Goal: Information Seeking & Learning: Learn about a topic

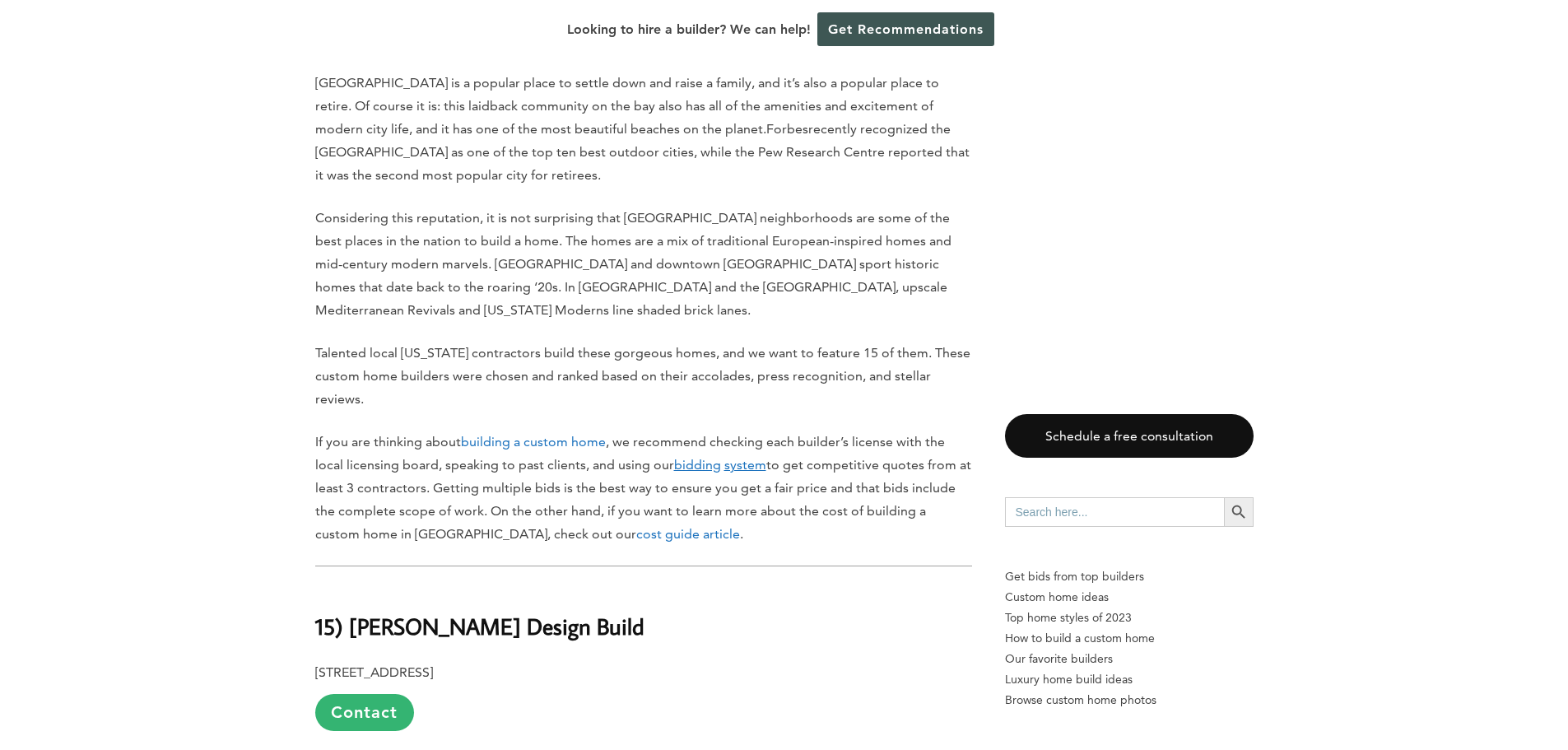
scroll to position [878, 0]
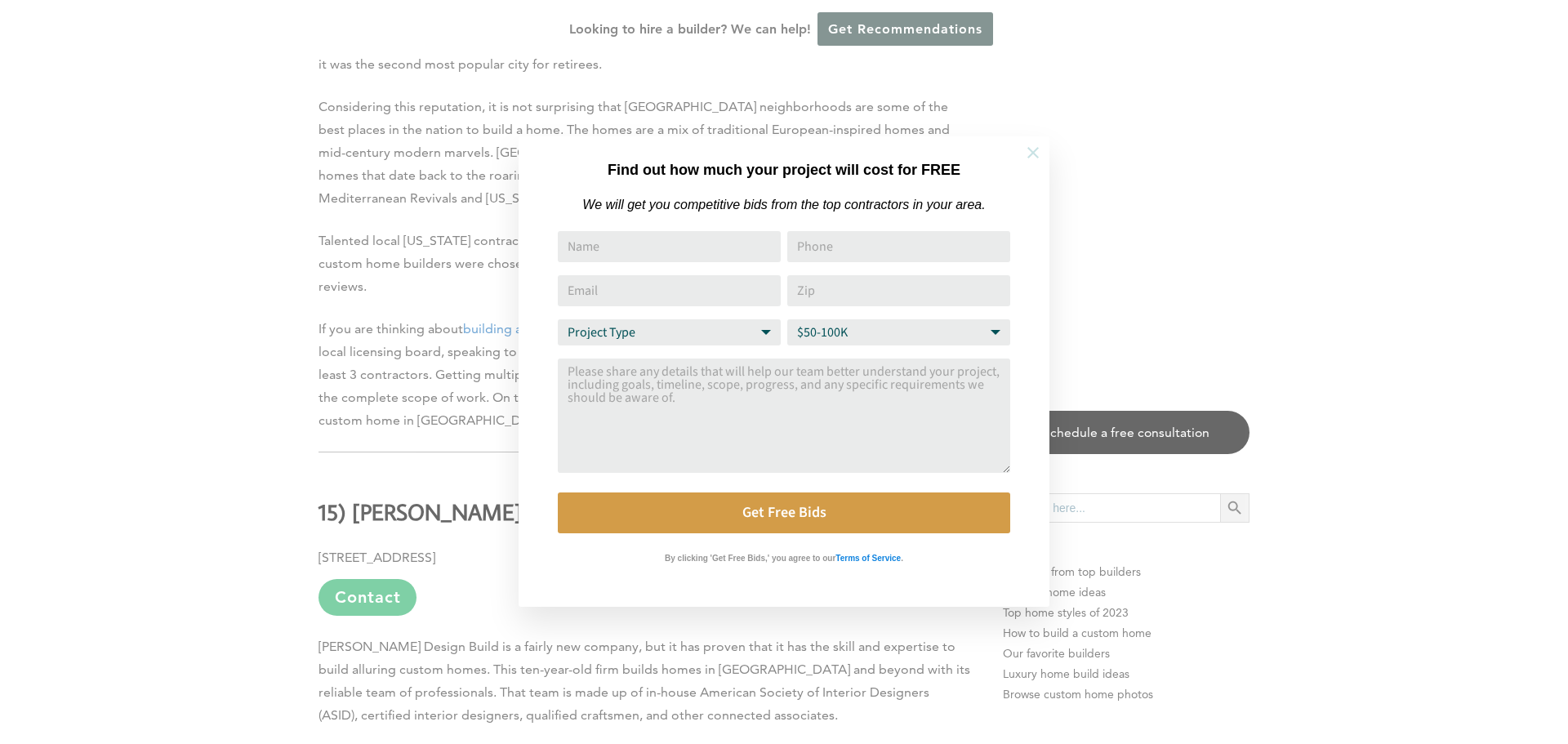
click at [1027, 151] on icon at bounding box center [1033, 152] width 18 height 18
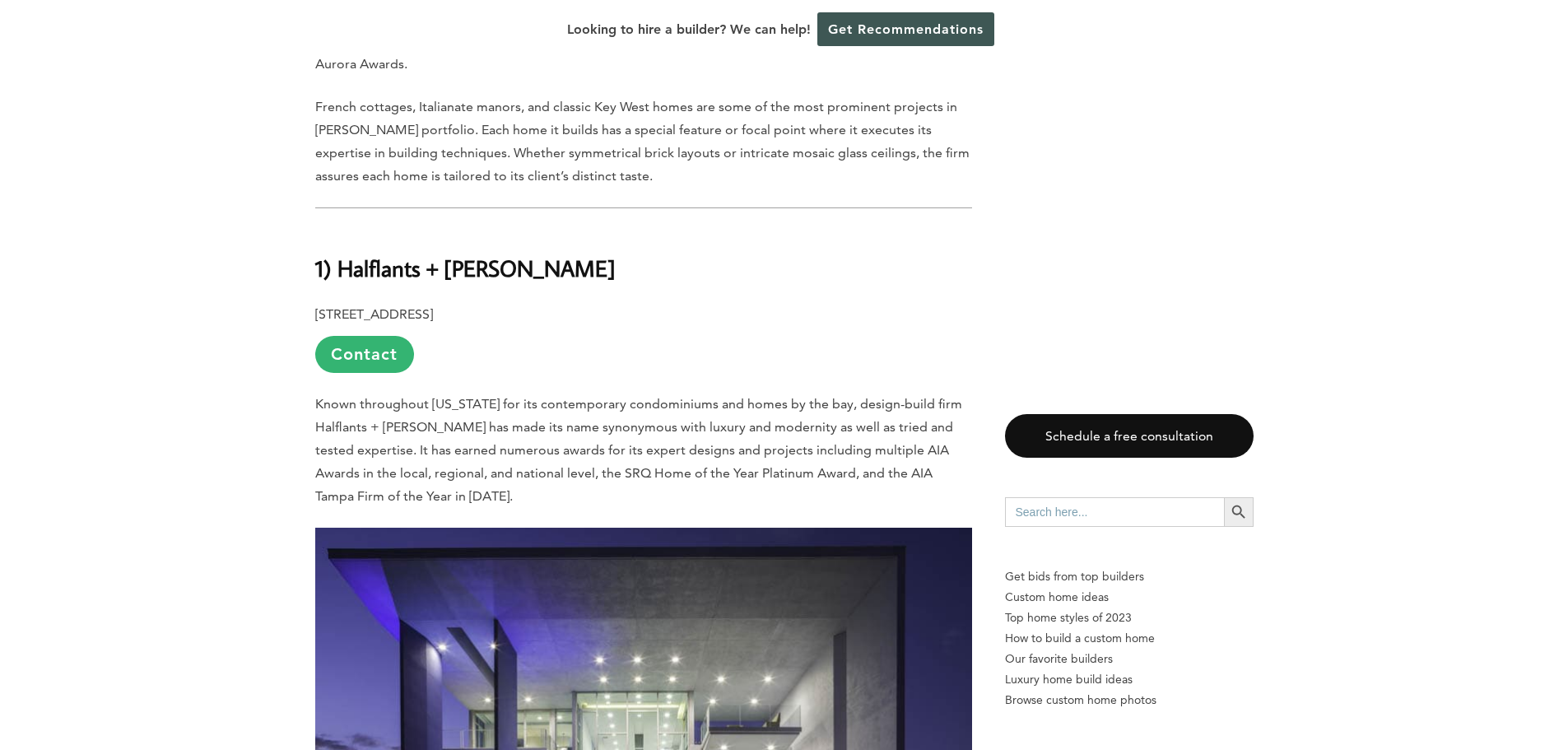
scroll to position [14487, 0]
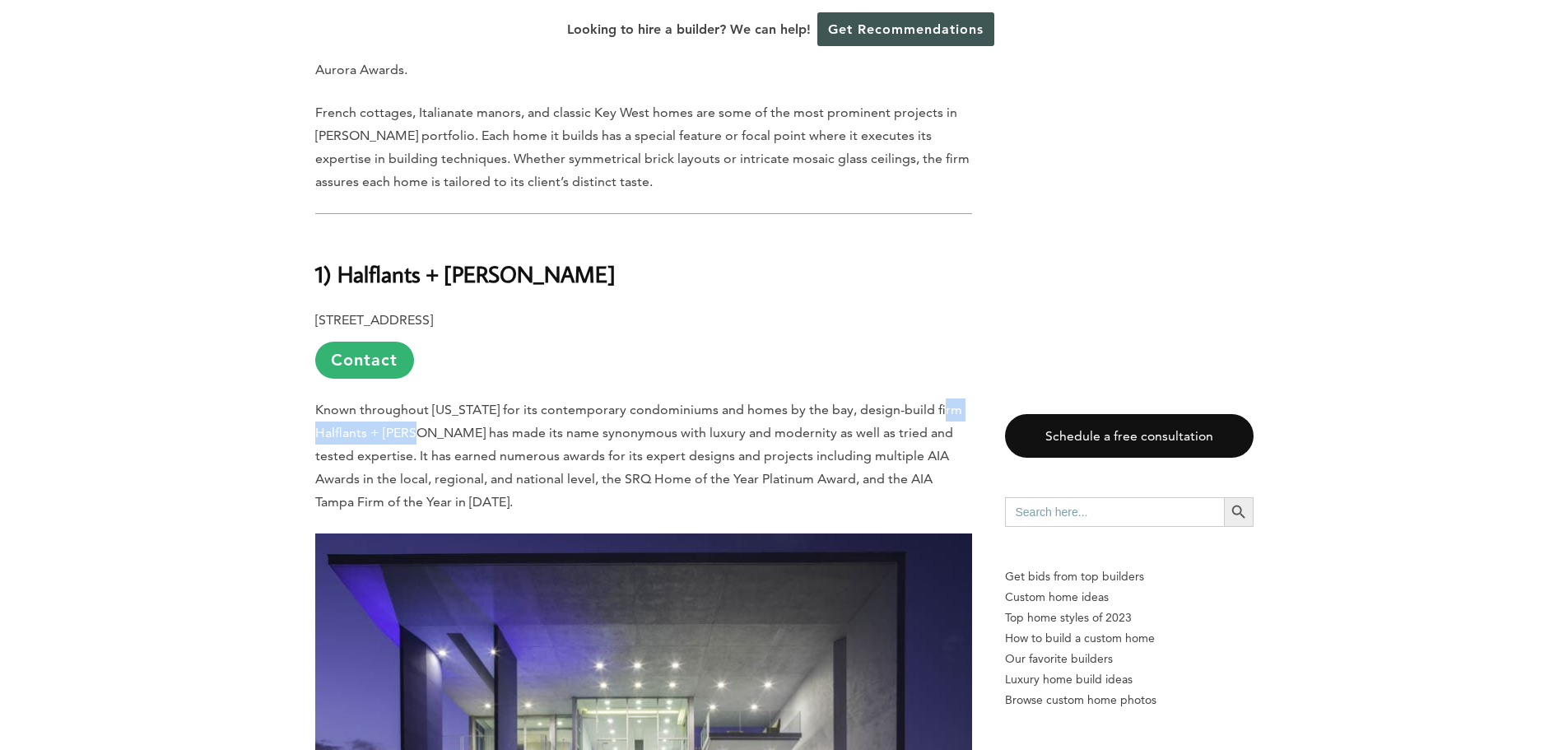
drag, startPoint x: 312, startPoint y: 153, endPoint x: 428, endPoint y: 160, distance: 116.2
copy span "Halflants + [PERSON_NAME]"
drag, startPoint x: 562, startPoint y: 201, endPoint x: 792, endPoint y: 207, distance: 230.1
click at [792, 402] on span "Known throughout [US_STATE] for its contemporary condominiums and homes by the …" at bounding box center [639, 455] width 647 height 108
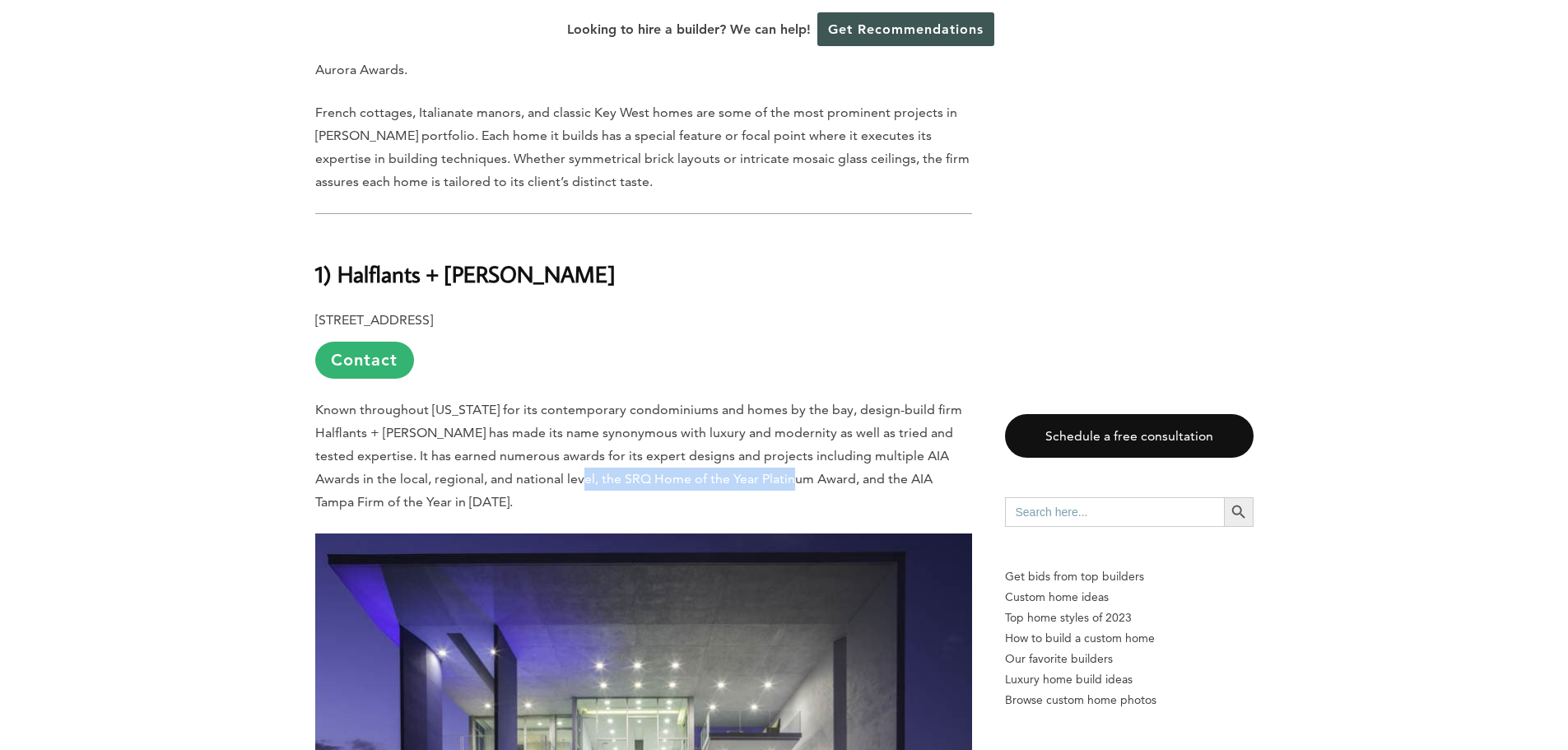
copy span "SRQ Home of the Year Platinum Award"
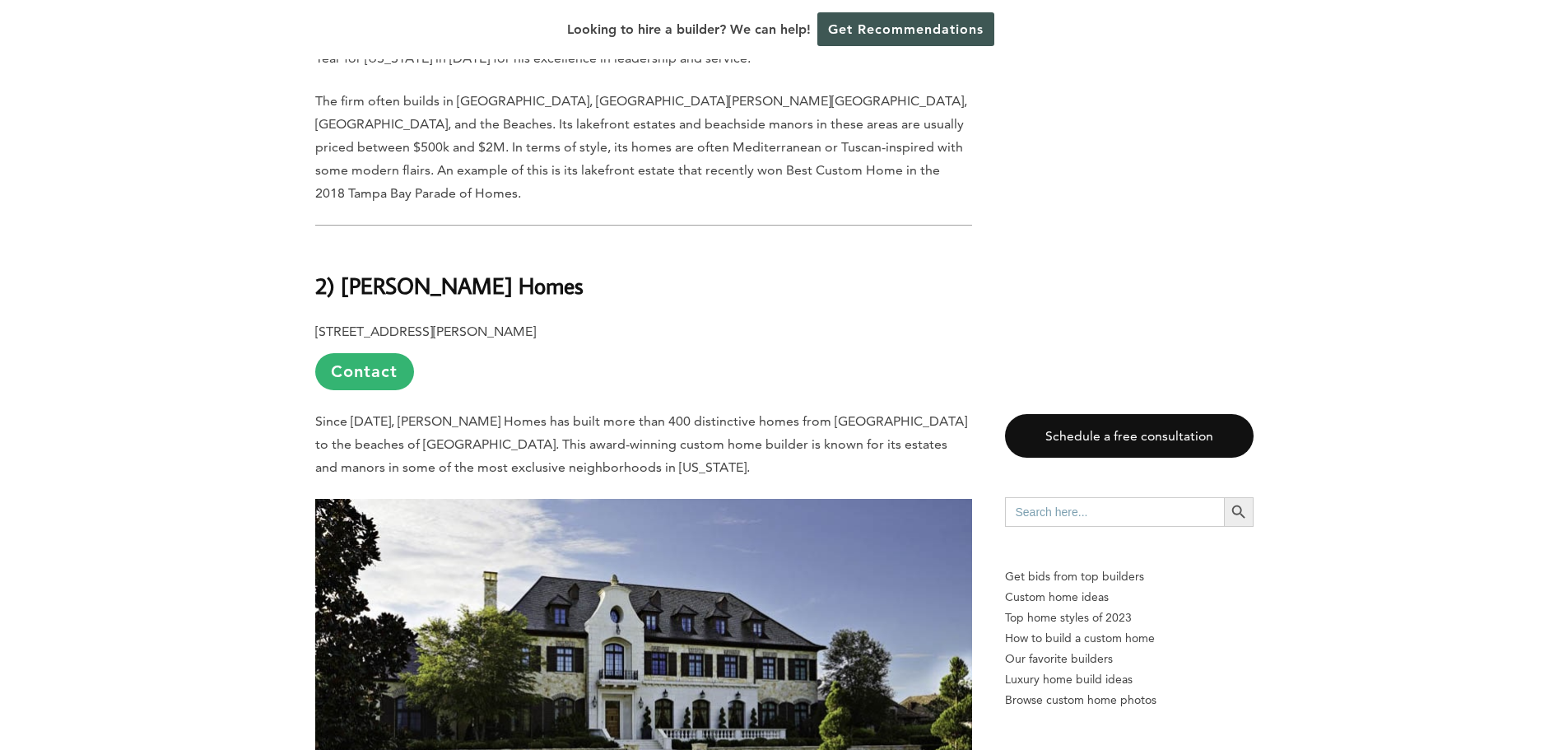
scroll to position [13280, 0]
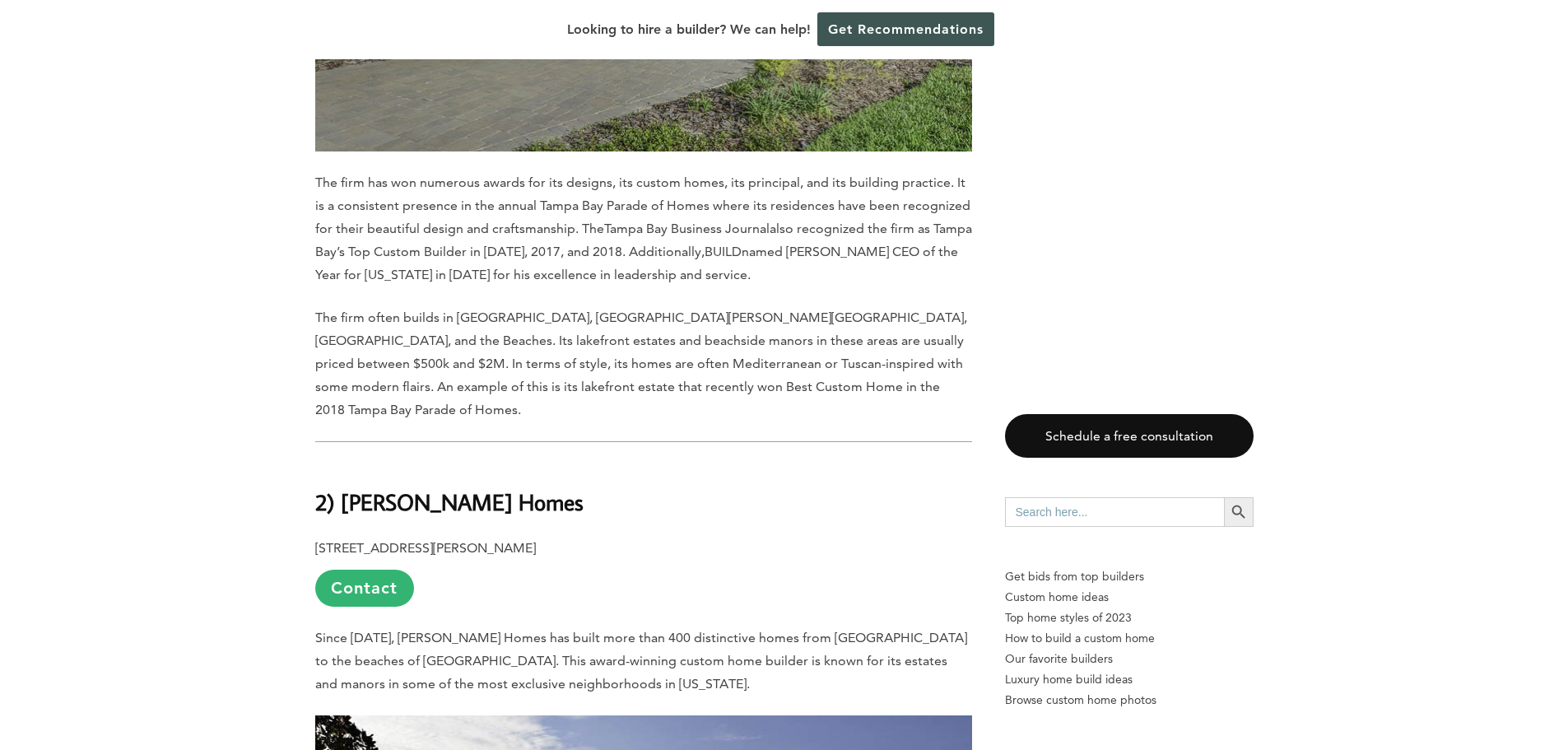
drag, startPoint x: 217, startPoint y: 398, endPoint x: 240, endPoint y: 371, distance: 35.5
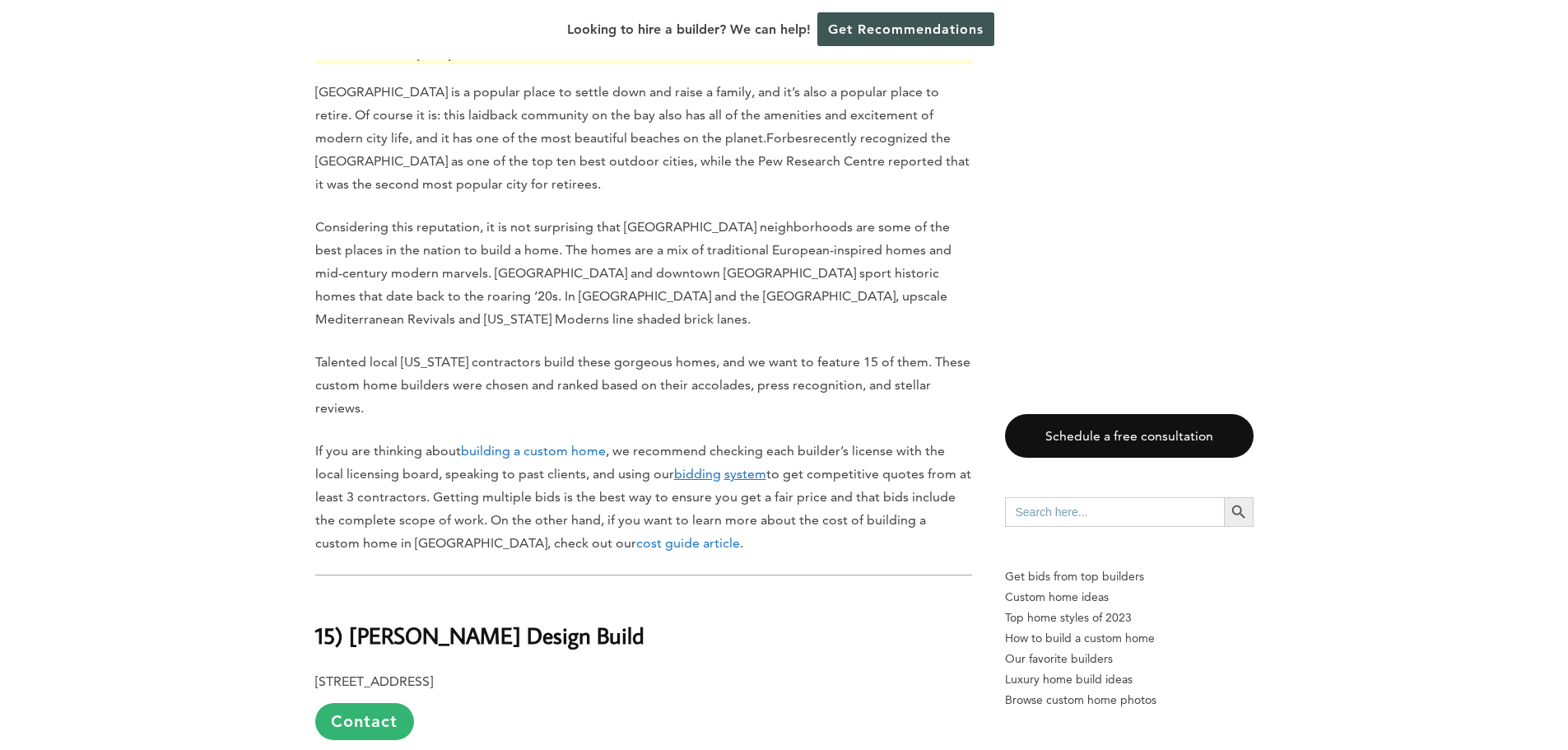
scroll to position [768, 0]
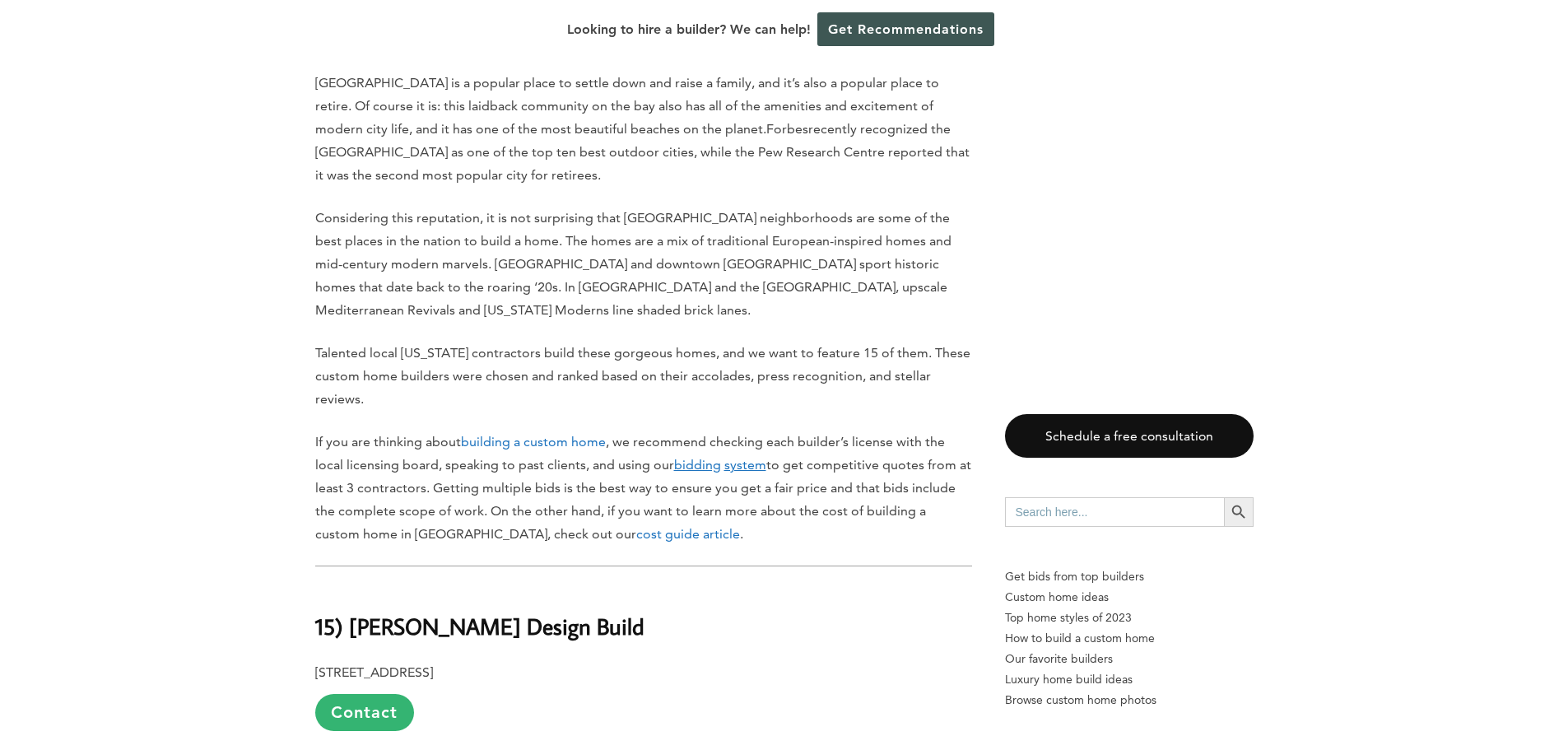
click at [735, 466] on u "system" at bounding box center [746, 464] width 42 height 15
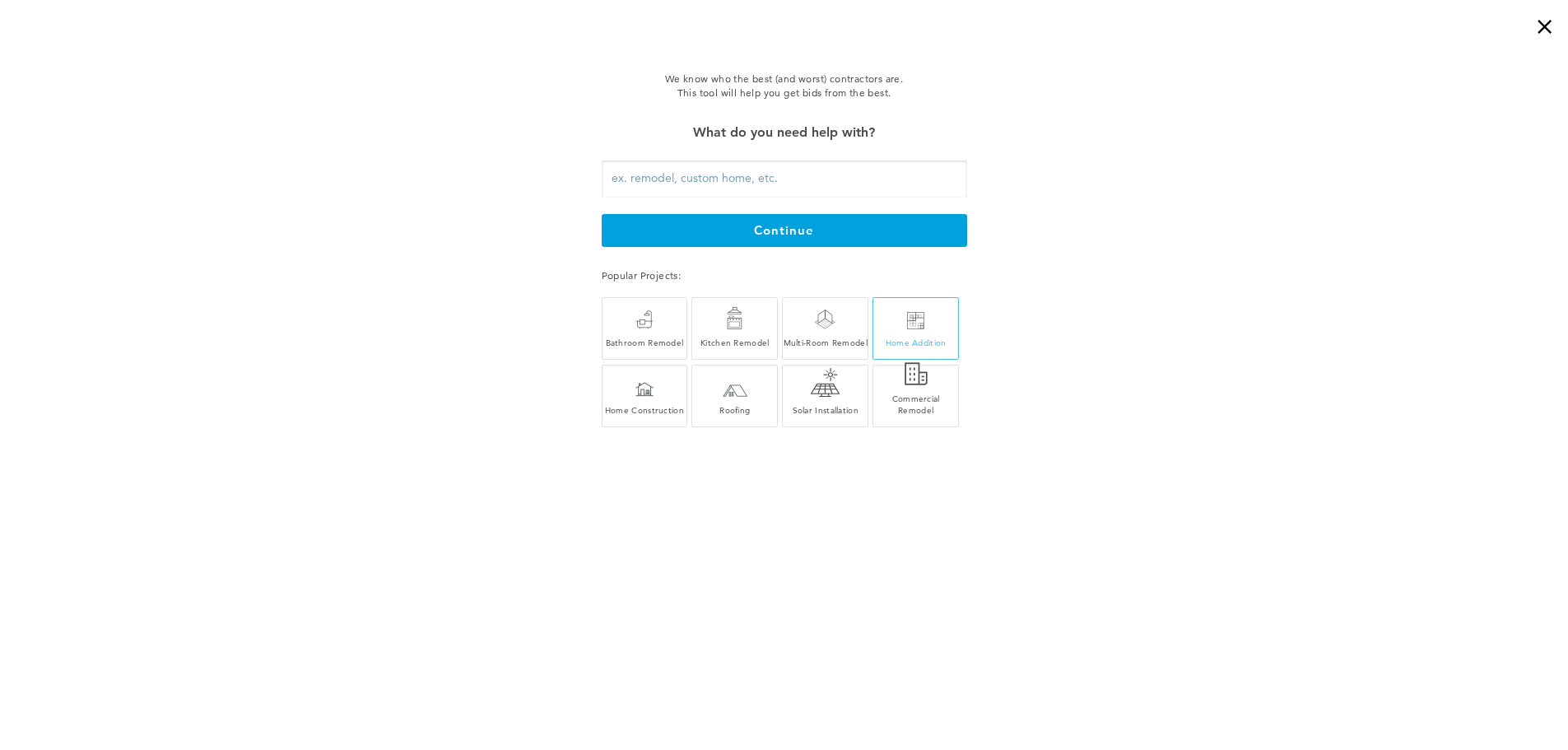
click at [912, 321] on div at bounding box center [915, 320] width 17 height 17
type input "Home Addition"
